Goal: Information Seeking & Learning: Find specific fact

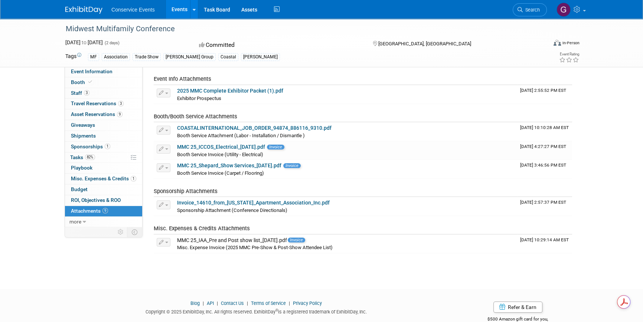
click at [177, 9] on link "Events" at bounding box center [179, 9] width 27 height 19
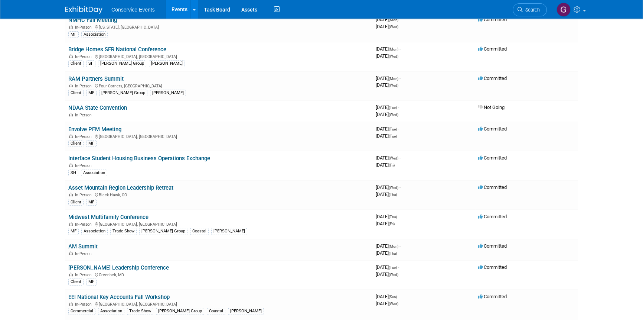
scroll to position [405, 0]
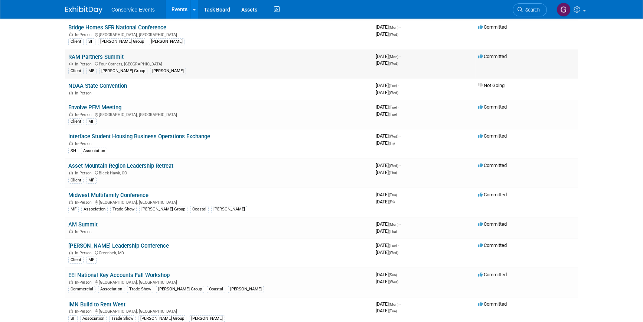
click at [95, 56] on link "RAM Partners Summit" at bounding box center [95, 56] width 55 height 7
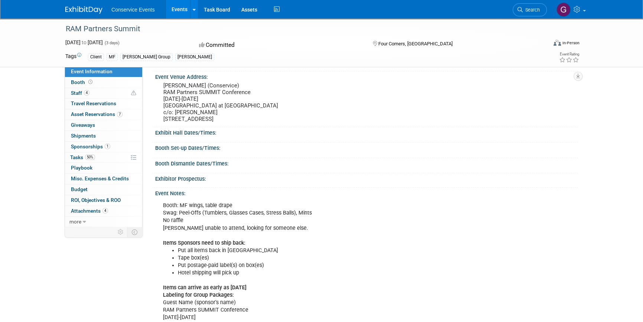
scroll to position [135, 0]
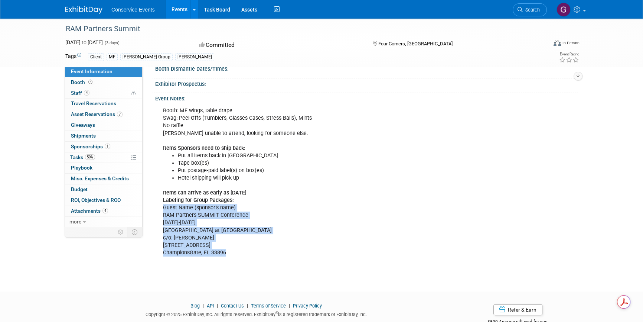
drag, startPoint x: 163, startPoint y: 213, endPoint x: 230, endPoint y: 256, distance: 79.6
click at [230, 256] on div "Booth: MF wings, table drape Swag: Peel-Offs (Tumblers, Glasses Cases, Stress B…" at bounding box center [327, 181] width 338 height 157
copy div "Guest Name (sponsor’s name) RAM Partners SUMMIT Conference Sept. 15-17 Omni Orl…"
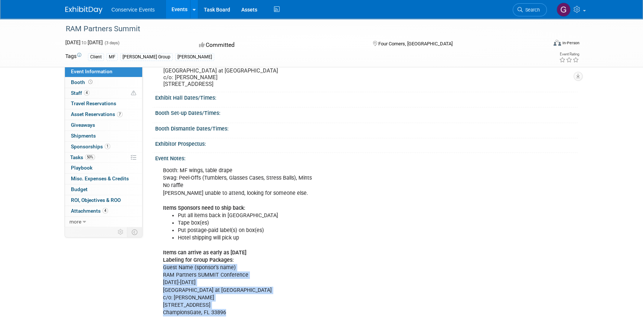
scroll to position [0, 0]
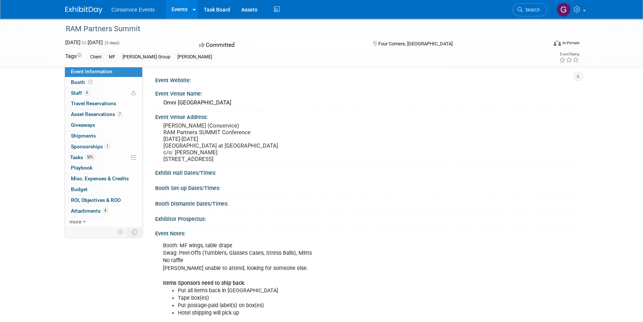
drag, startPoint x: 163, startPoint y: 124, endPoint x: 235, endPoint y: 163, distance: 81.7
click at [235, 162] on pre "Zach Beck (Conservice) RAM Partners SUMMIT Conference Sept. 15-17 Omni Orlando …" at bounding box center [243, 142] width 160 height 40
copy pre "[PERSON_NAME] (Conservice) RAM Partners SUMMIT Conference [DATE]-[DATE] [GEOGRA…"
click at [174, 7] on link "Events" at bounding box center [179, 9] width 27 height 19
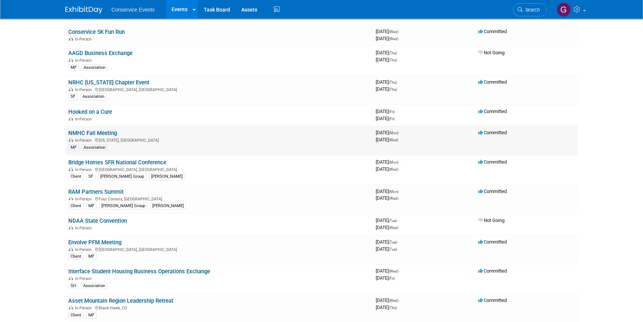
scroll to position [304, 0]
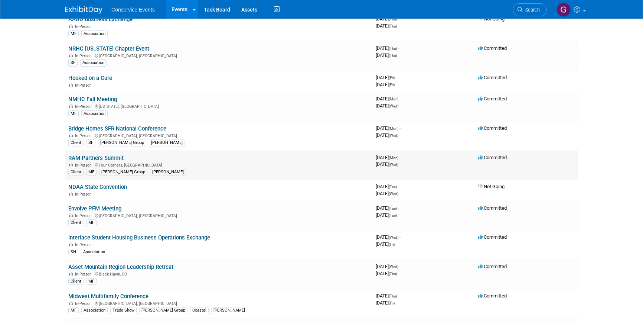
click at [104, 156] on link "RAM Partners Summit" at bounding box center [95, 157] width 55 height 7
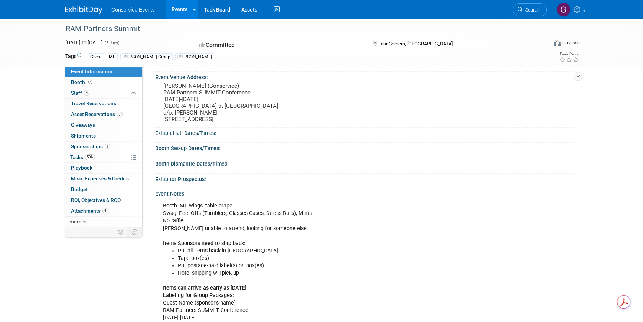
scroll to position [33, 0]
